Goal: Task Accomplishment & Management: Use online tool/utility

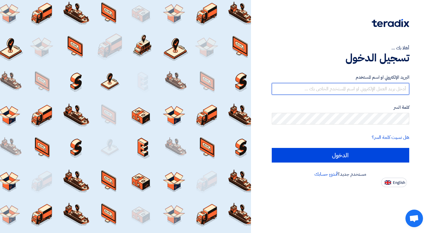
click at [337, 90] on input "text" at bounding box center [341, 89] width 138 height 12
paste input "[EMAIL_ADDRESS][DOMAIN_NAME]"
type input "[EMAIL_ADDRESS][DOMAIN_NAME]"
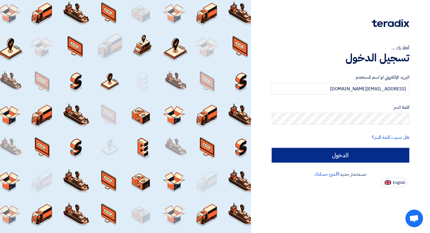
click at [349, 161] on input "الدخول" at bounding box center [341, 155] width 138 height 15
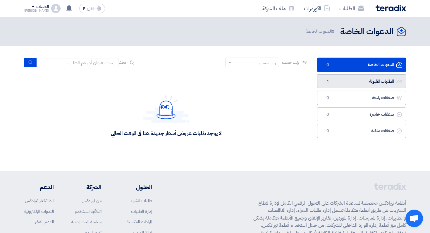
click at [372, 85] on link "الطلبات المقبولة الطلبات المقبولة 1" at bounding box center [361, 81] width 89 height 14
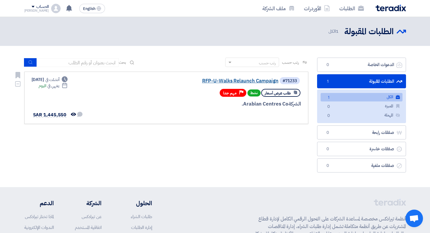
click at [231, 81] on link "RFP-U-Walks Relaunch Campaign" at bounding box center [220, 80] width 117 height 5
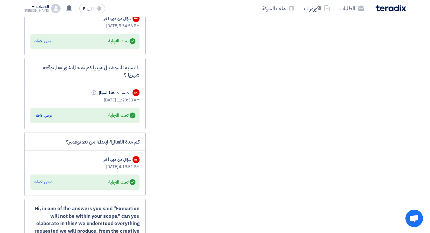
scroll to position [1008, 0]
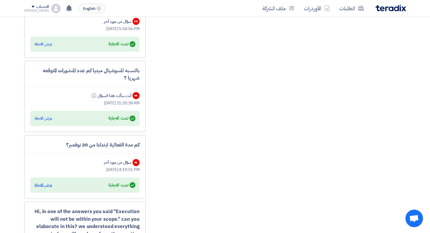
click at [44, 185] on div "عرض الاجابة" at bounding box center [44, 185] width 18 height 6
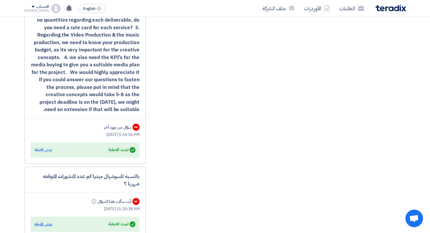
scroll to position [901, 0]
